Goal: Task Accomplishment & Management: Manage account settings

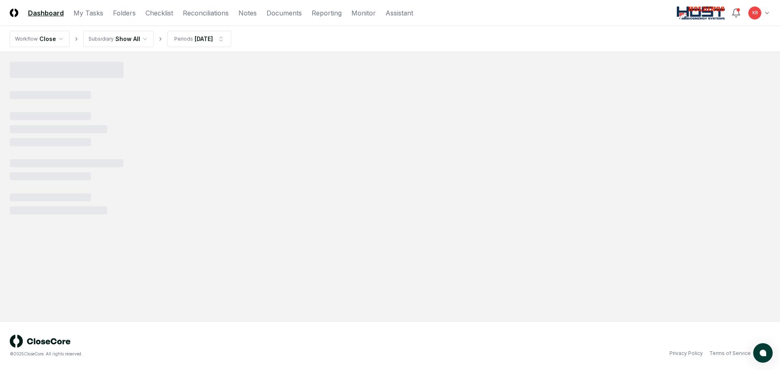
click at [767, 12] on header "CloseCore Dashboard My Tasks Folders Checklist Reconciliations Notes Documents …" at bounding box center [390, 13] width 780 height 26
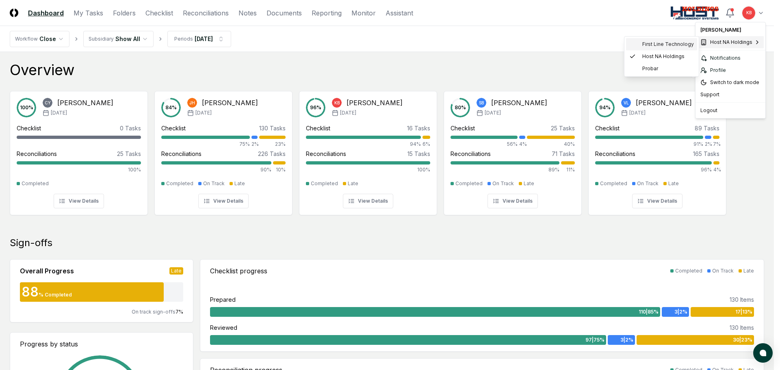
click at [654, 40] on div "First Line Technology" at bounding box center [661, 44] width 71 height 12
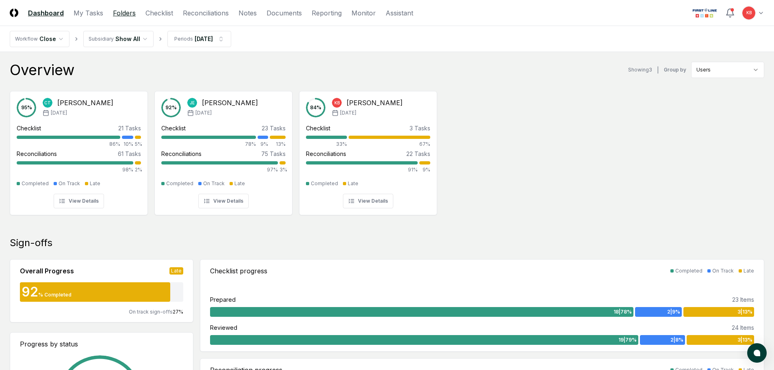
click at [122, 14] on link "Folders" at bounding box center [124, 13] width 23 height 10
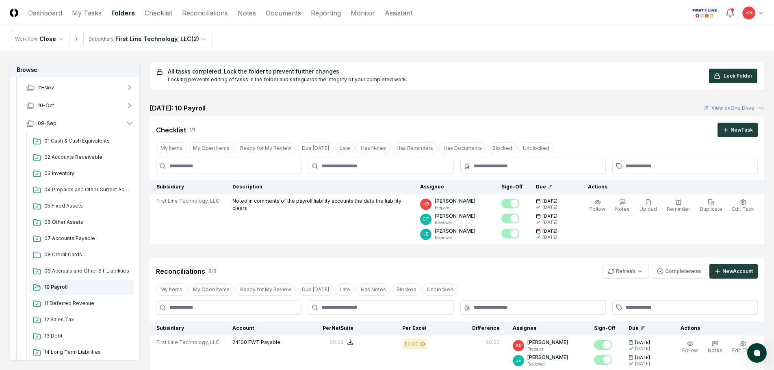
scroll to position [54, 0]
click at [59, 254] on span "08 Credit Cards" at bounding box center [87, 253] width 86 height 7
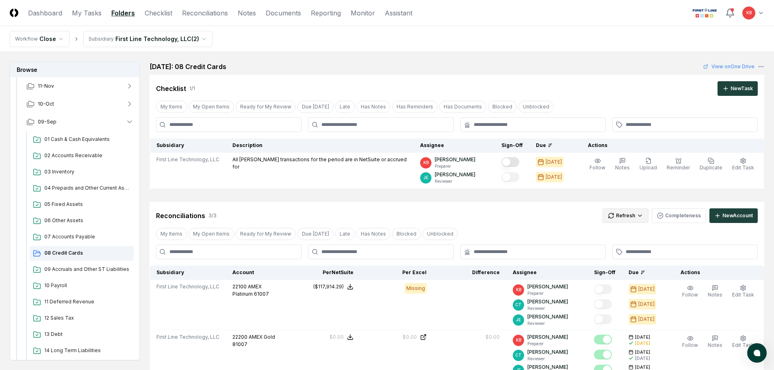
click at [633, 217] on html "CloseCore Dashboard My Tasks Folders Checklist Reconciliations Notes Documents …" at bounding box center [387, 337] width 774 height 674
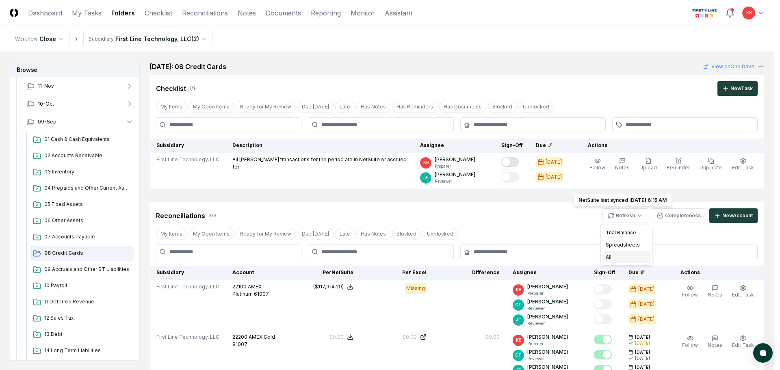
click at [615, 253] on div "All" at bounding box center [627, 257] width 48 height 12
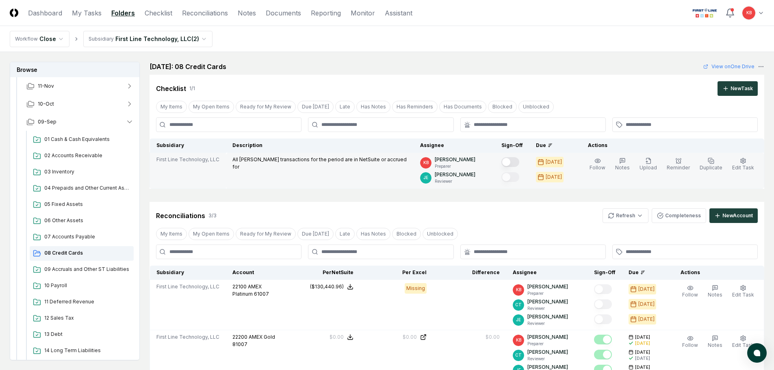
click at [511, 162] on button "Mark complete" at bounding box center [510, 162] width 18 height 10
click at [628, 216] on html "CloseCore Dashboard My Tasks Folders Checklist Reconciliations Notes Documents …" at bounding box center [387, 347] width 774 height 695
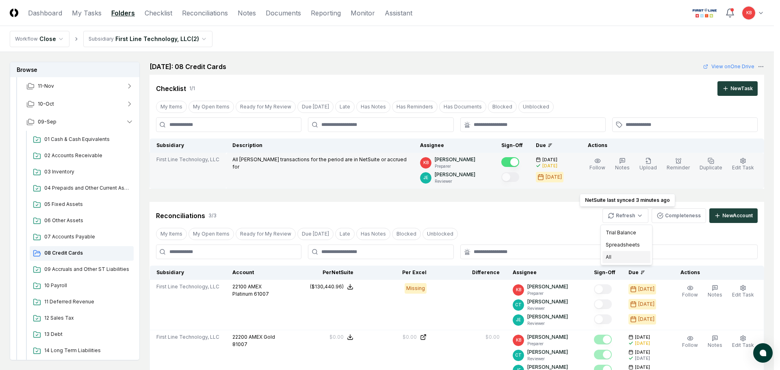
click at [614, 263] on div "All" at bounding box center [627, 257] width 48 height 12
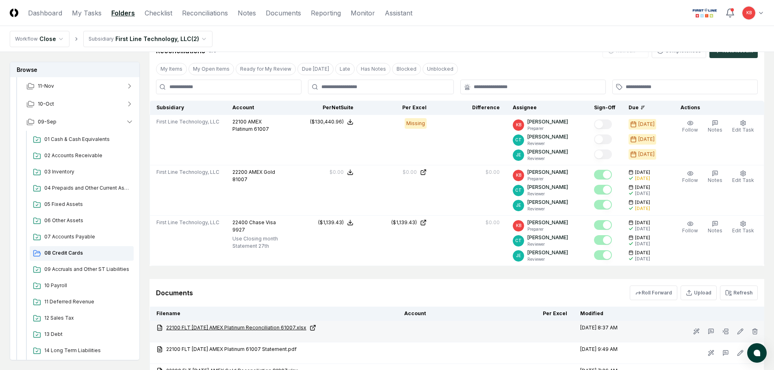
scroll to position [163, 0]
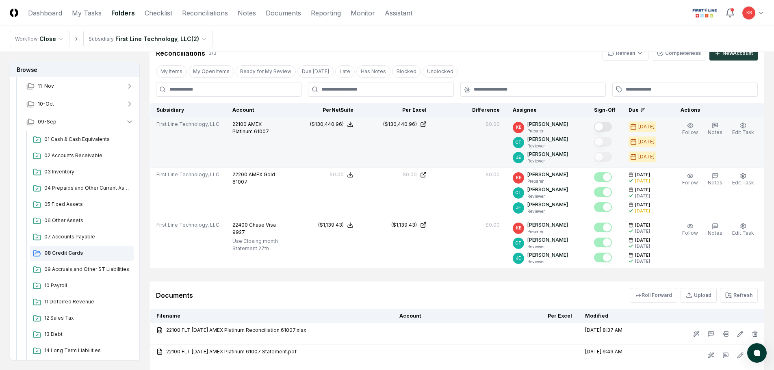
click at [603, 125] on button "Mark complete" at bounding box center [603, 127] width 18 height 10
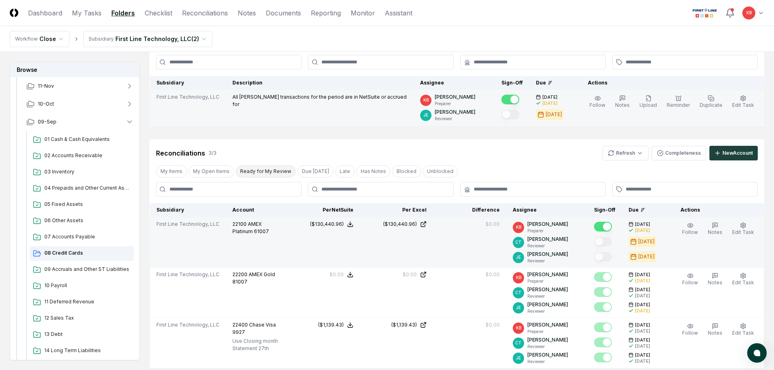
scroll to position [0, 0]
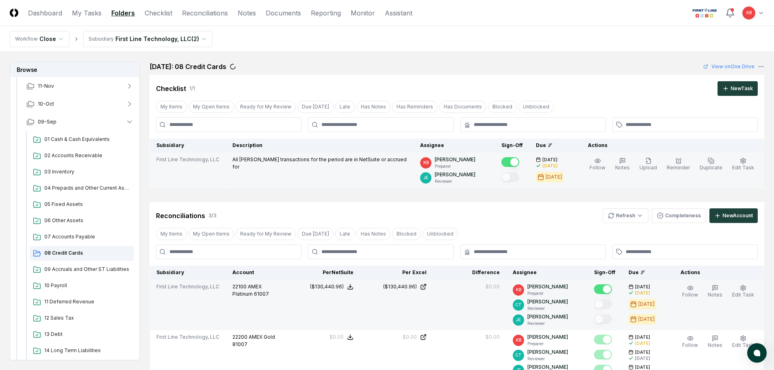
click at [661, 74] on div "Cancel Reassign September 2025: 08 Credit Cards View on One Drive Checklist 1 /…" at bounding box center [457, 125] width 615 height 127
